Goal: Task Accomplishment & Management: Use online tool/utility

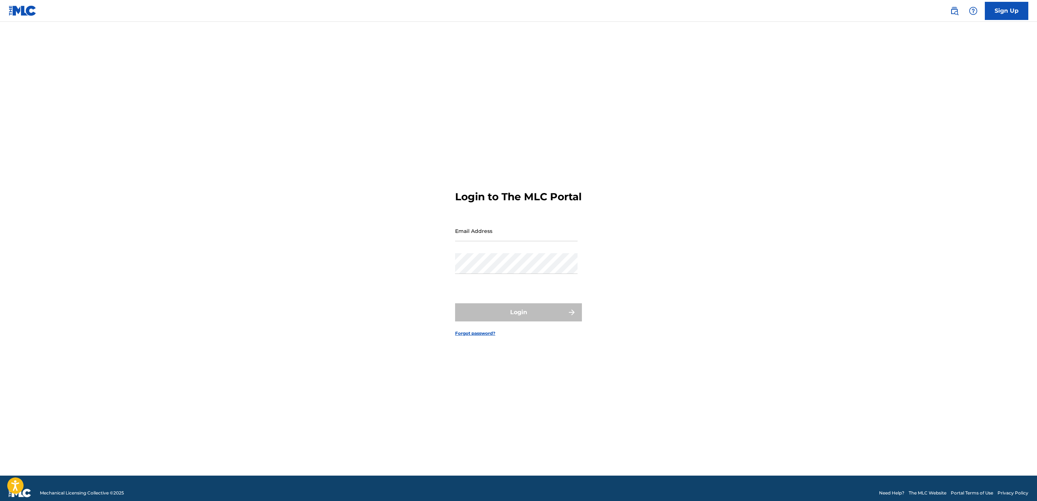
type input "[EMAIL_ADDRESS][DOMAIN_NAME]"
click at [506, 321] on button "Login" at bounding box center [518, 312] width 127 height 18
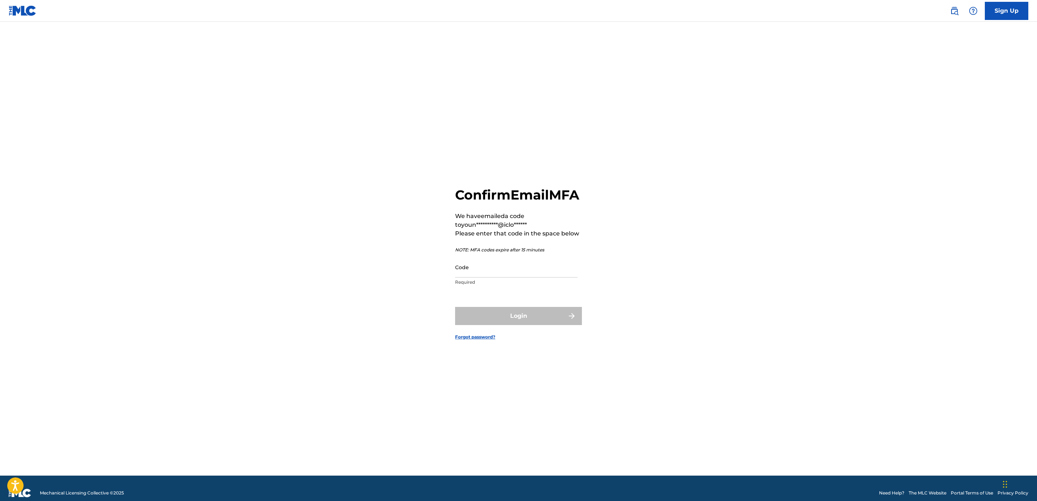
click at [484, 273] on input "Code" at bounding box center [516, 267] width 123 height 21
type input "011534"
click at [455, 307] on button "Login" at bounding box center [518, 316] width 127 height 18
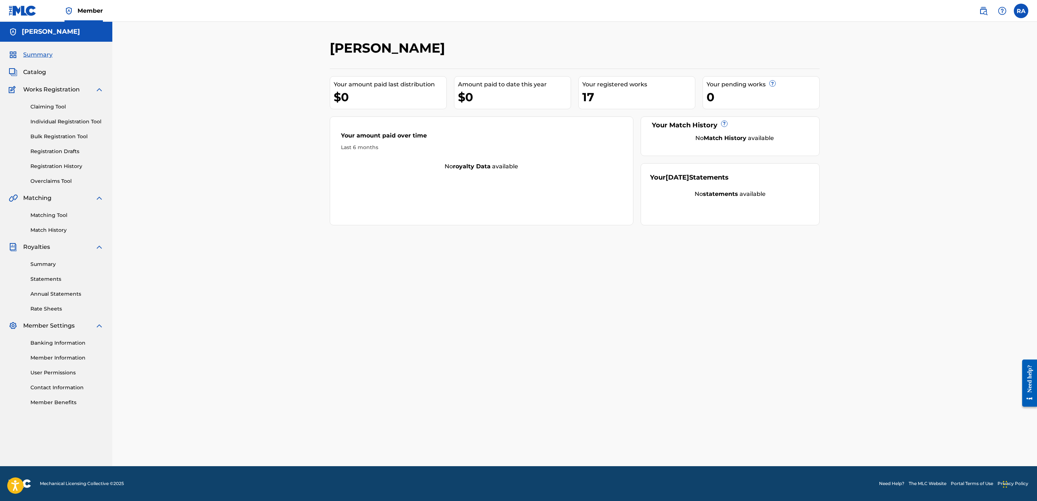
click at [67, 134] on link "Bulk Registration Tool" at bounding box center [66, 137] width 73 height 8
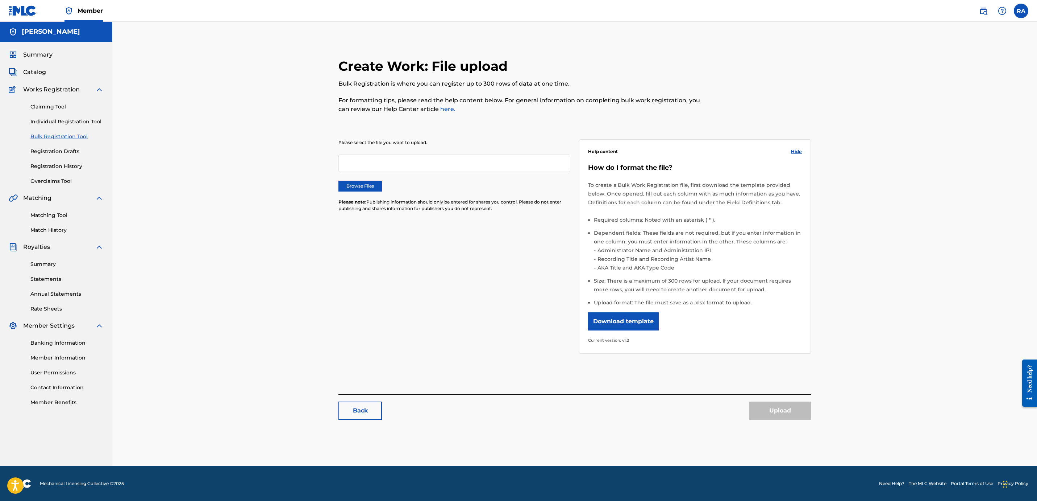
click at [627, 319] on button "Download template" at bounding box center [623, 321] width 71 height 18
